Goal: Use online tool/utility: Utilize a website feature to perform a specific function

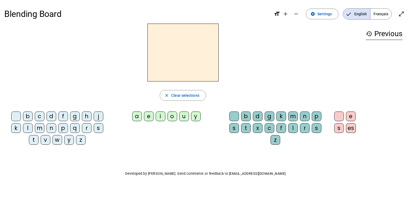
click at [161, 118] on div "i" at bounding box center [161, 116] width 10 height 10
click at [28, 129] on div "l" at bounding box center [28, 128] width 10 height 10
click at [17, 116] on div at bounding box center [16, 116] width 10 height 10
click at [293, 129] on div "l" at bounding box center [293, 128] width 10 height 10
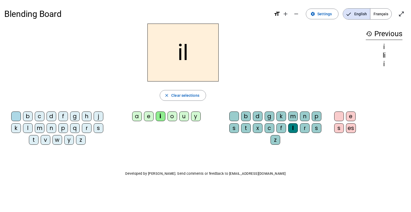
click at [40, 129] on div "m" at bounding box center [40, 128] width 10 height 10
click at [137, 116] on div "a" at bounding box center [137, 116] width 10 height 10
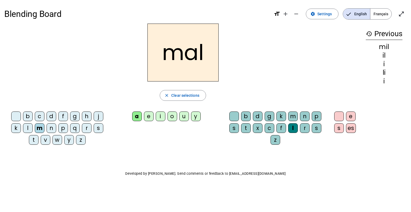
click at [237, 116] on div at bounding box center [234, 116] width 10 height 10
click at [28, 128] on div "l" at bounding box center [28, 128] width 10 height 10
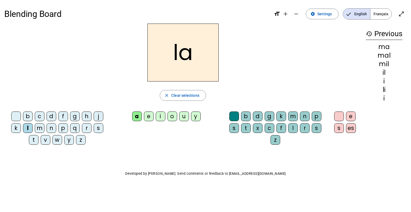
click at [185, 117] on div "u" at bounding box center [184, 116] width 10 height 10
click at [52, 117] on div "d" at bounding box center [52, 116] width 10 height 10
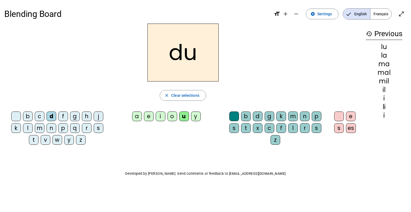
click at [35, 141] on div "t" at bounding box center [34, 140] width 10 height 10
click at [149, 116] on div "e" at bounding box center [149, 116] width 10 height 10
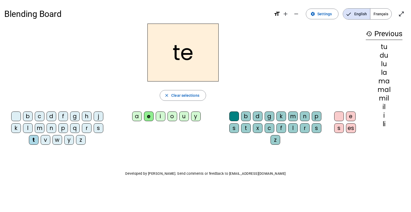
click at [53, 116] on div "d" at bounding box center [52, 116] width 10 height 10
click at [99, 116] on div "j" at bounding box center [99, 116] width 10 height 10
